Goal: Find specific page/section: Find specific page/section

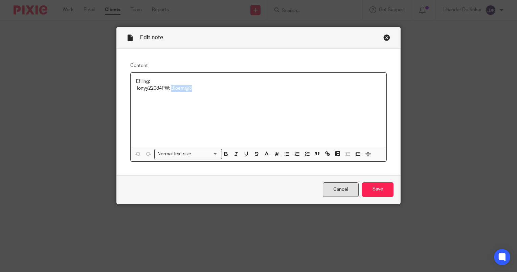
click at [256, 192] on link "Cancel" at bounding box center [341, 189] width 36 height 15
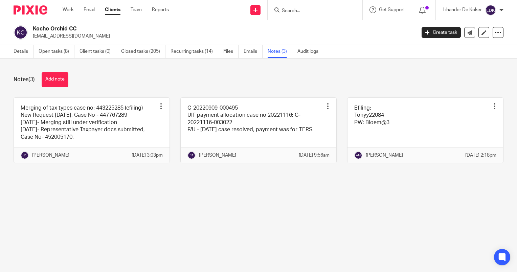
click at [293, 11] on input "Search" at bounding box center [311, 11] width 61 height 6
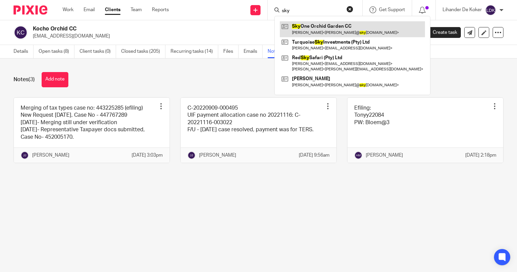
type input "sky"
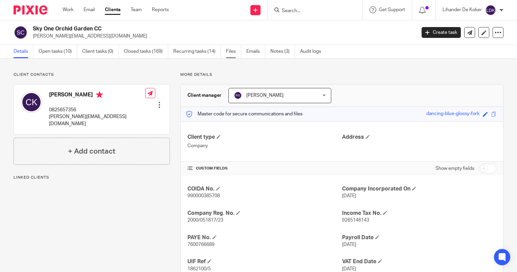
click at [234, 54] on link "Files" at bounding box center [233, 51] width 15 height 13
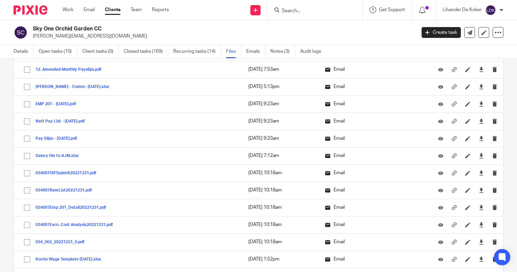
drag, startPoint x: 227, startPoint y: 201, endPoint x: 306, endPoint y: 263, distance: 101.4
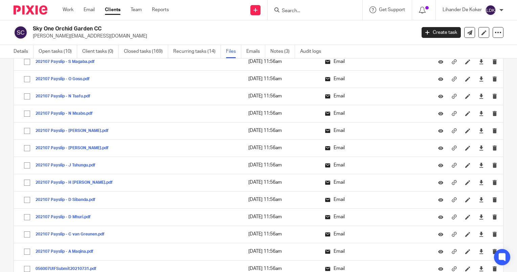
scroll to position [9130, 0]
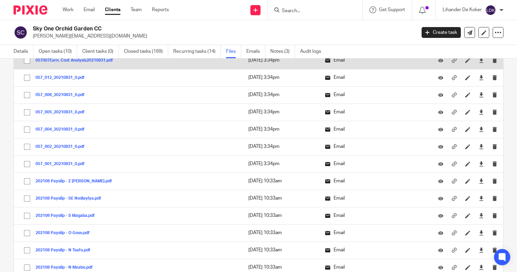
drag, startPoint x: 116, startPoint y: 121, endPoint x: 110, endPoint y: 69, distance: 52.1
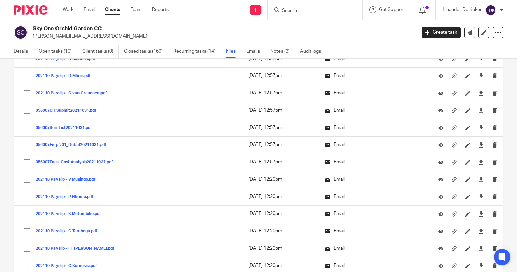
drag, startPoint x: 121, startPoint y: 173, endPoint x: 89, endPoint y: -35, distance: 210.8
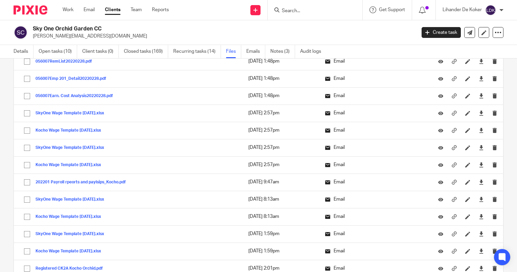
drag, startPoint x: 250, startPoint y: 180, endPoint x: 211, endPoint y: 76, distance: 111.2
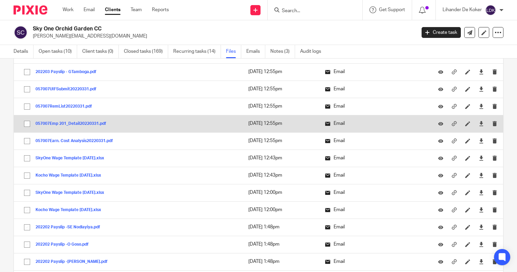
drag, startPoint x: 212, startPoint y: 155, endPoint x: 200, endPoint y: 134, distance: 23.8
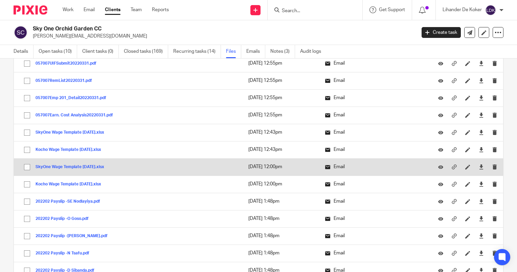
scroll to position [5846, 0]
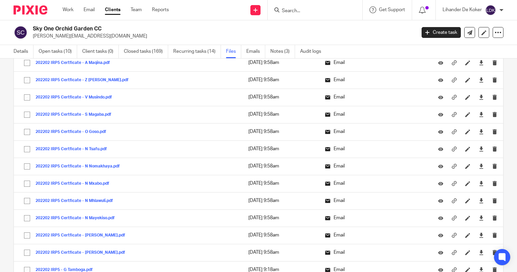
drag, startPoint x: 152, startPoint y: 172, endPoint x: 118, endPoint y: 69, distance: 107.7
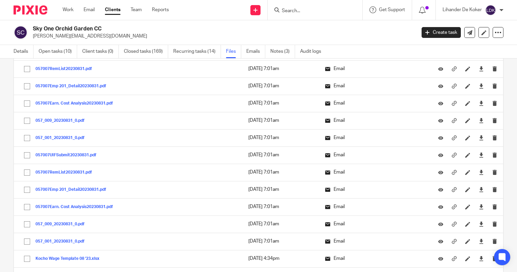
scroll to position [0, 0]
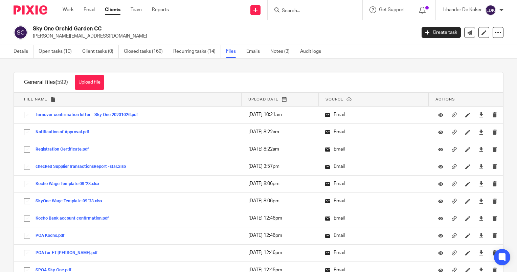
drag, startPoint x: 165, startPoint y: 148, endPoint x: 150, endPoint y: -35, distance: 183.6
